Goal: Task Accomplishment & Management: Use online tool/utility

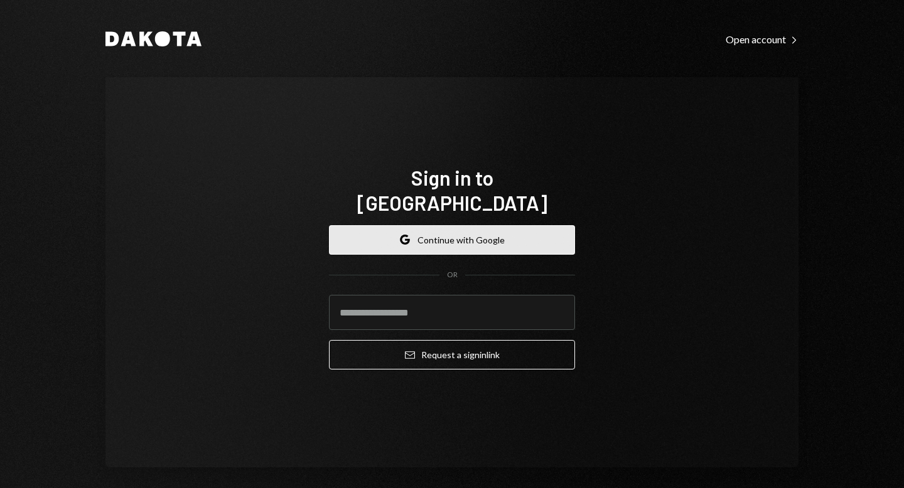
click at [436, 225] on button "Google Continue with Google" at bounding box center [452, 239] width 246 height 29
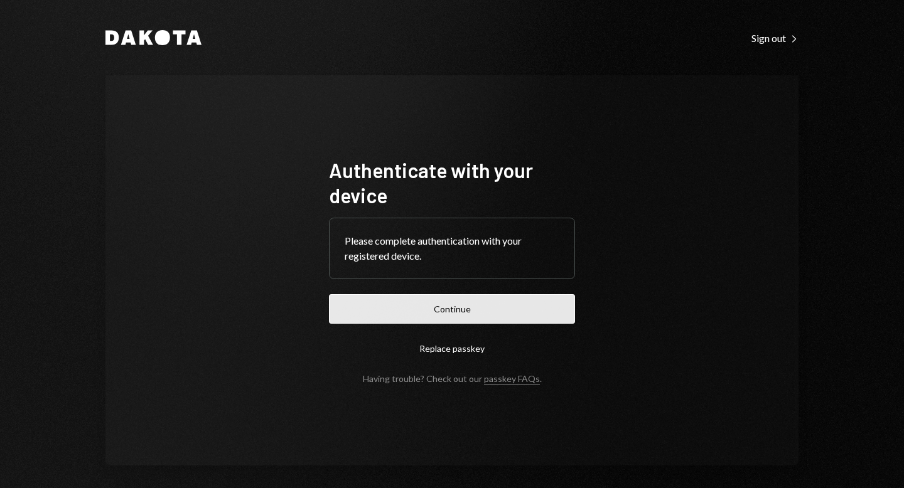
click at [430, 306] on button "Continue" at bounding box center [452, 308] width 246 height 29
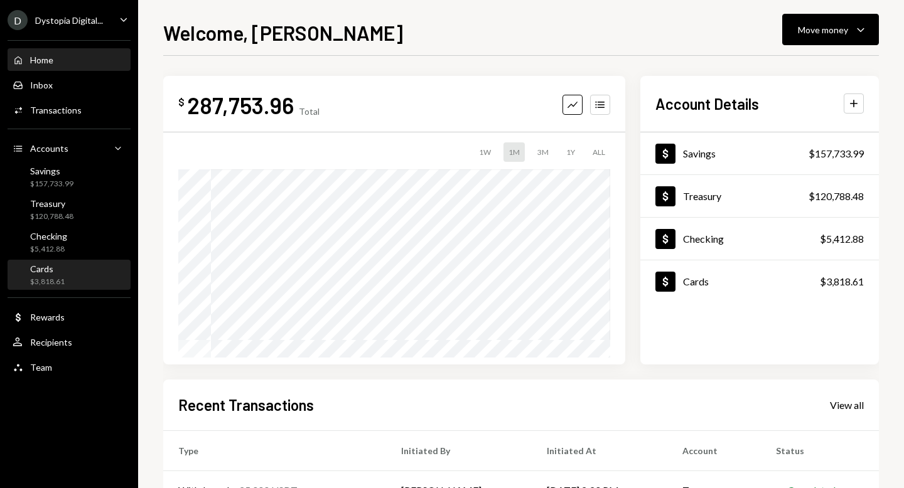
click at [60, 267] on div "Cards" at bounding box center [47, 269] width 35 height 11
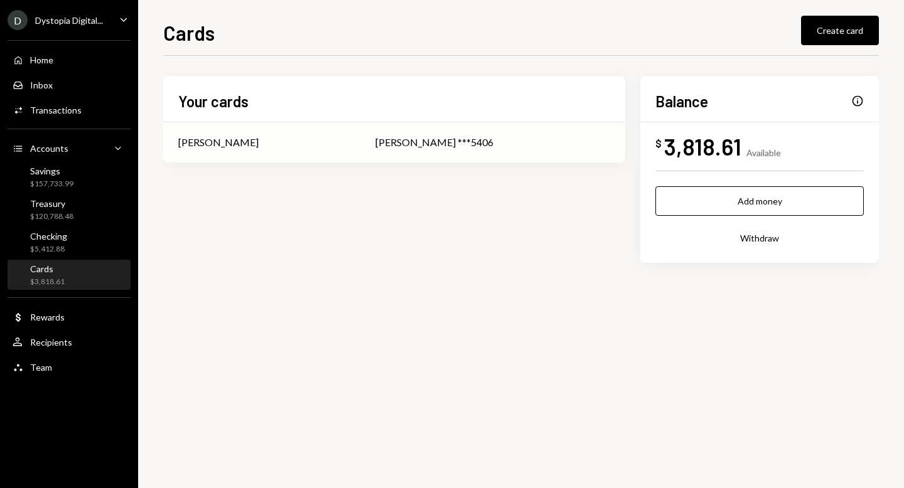
click at [419, 139] on div "Shivani Phull ***5406" at bounding box center [492, 142] width 235 height 15
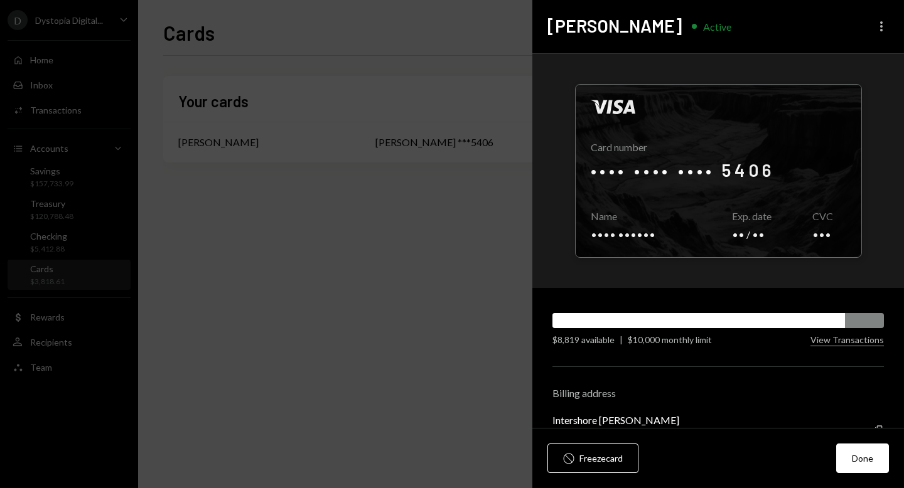
click at [885, 28] on icon "More" at bounding box center [881, 26] width 15 height 15
click at [716, 179] on div at bounding box center [718, 171] width 286 height 173
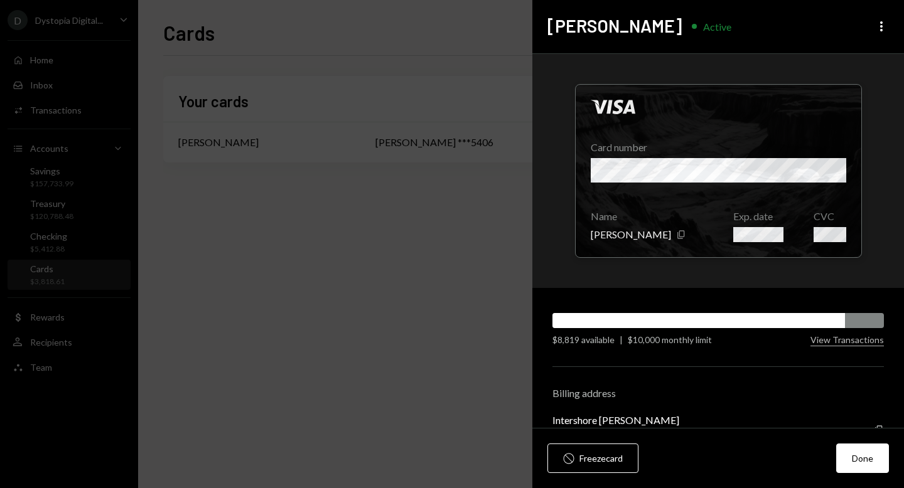
scroll to position [36, 0]
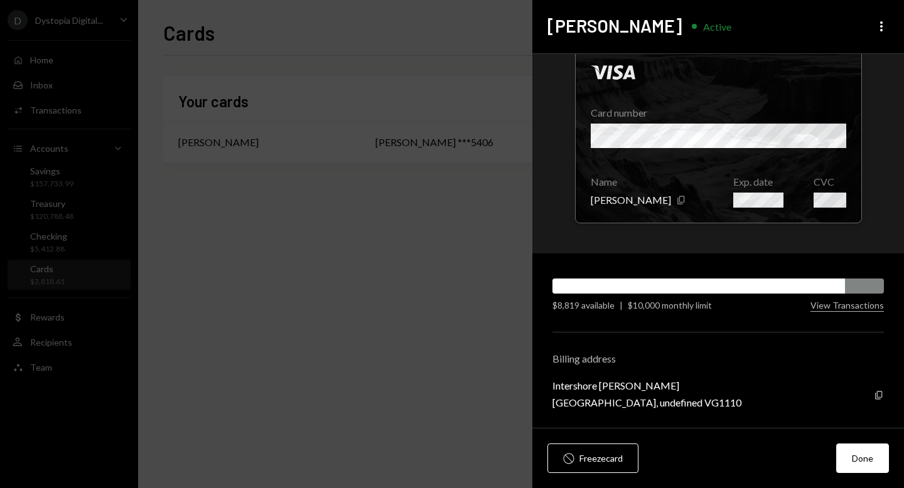
drag, startPoint x: 688, startPoint y: 400, endPoint x: 723, endPoint y: 400, distance: 35.1
click at [723, 400] on div "Road Town, Tortola, undefined VG1110" at bounding box center [646, 403] width 189 height 12
copy div "VG1110"
